Goal: Task Accomplishment & Management: Use online tool/utility

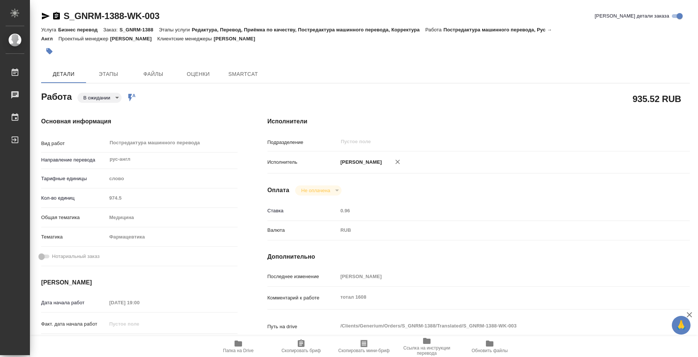
type textarea "x"
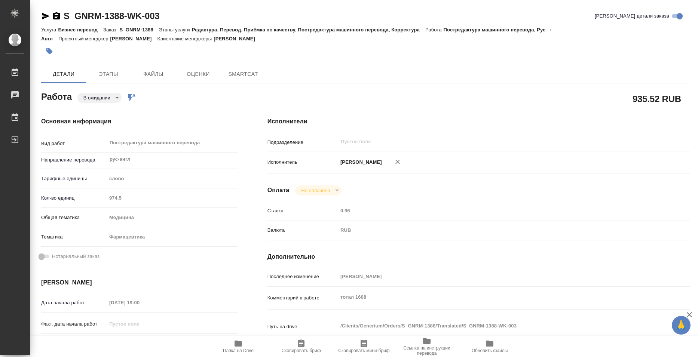
type textarea "x"
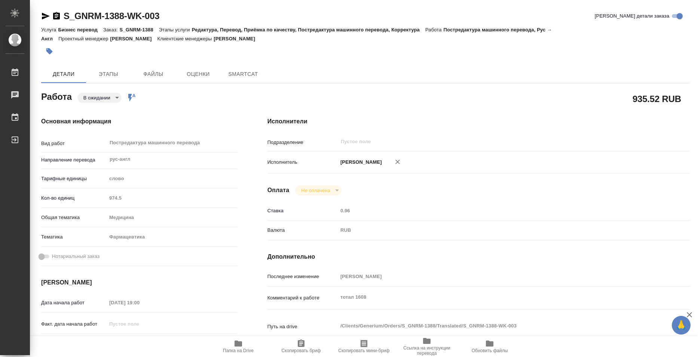
type textarea "x"
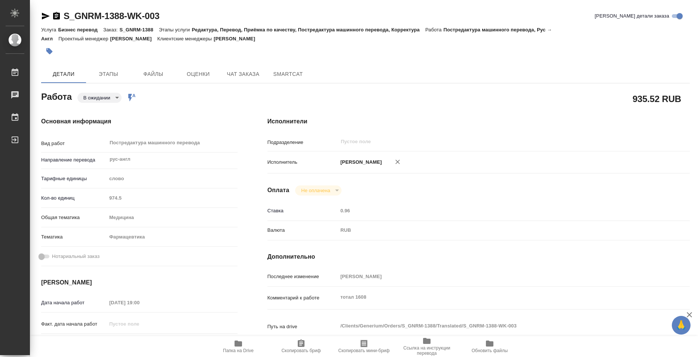
type textarea "x"
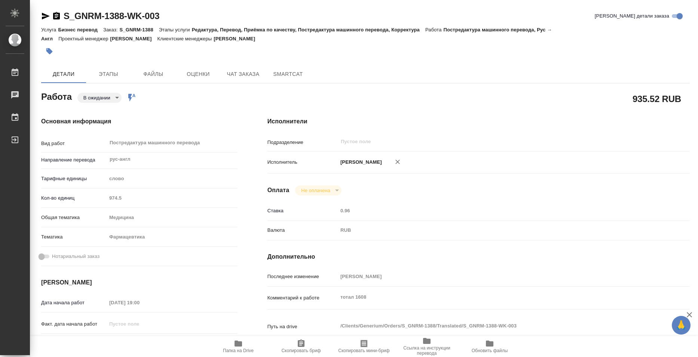
type textarea "x"
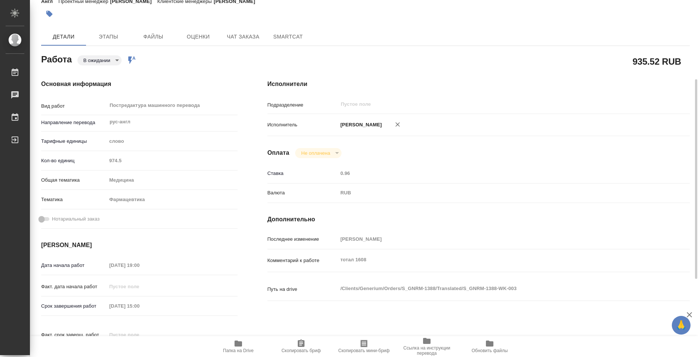
scroll to position [75, 0]
